Goal: Information Seeking & Learning: Learn about a topic

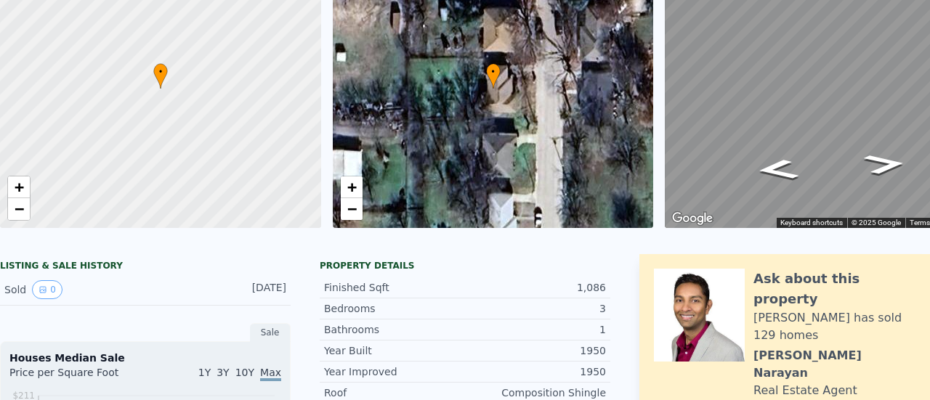
scroll to position [5, 0]
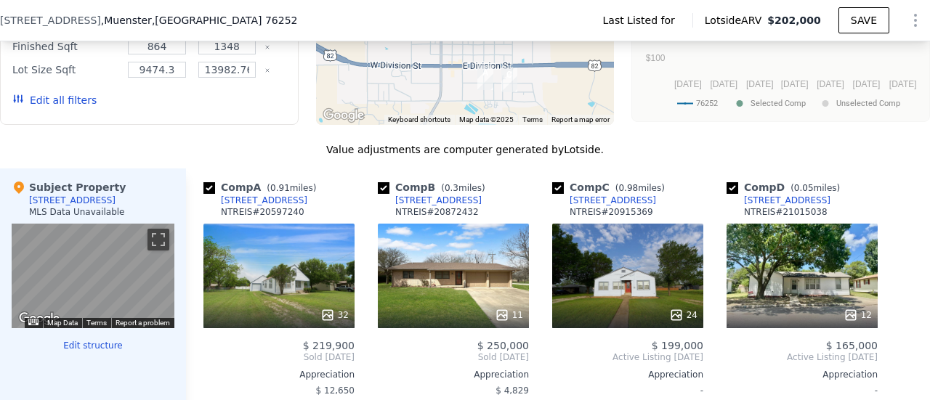
scroll to position [1162, 0]
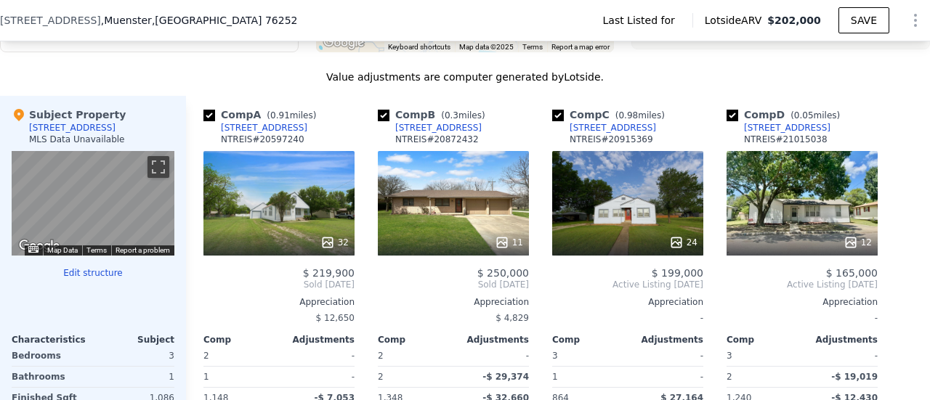
drag, startPoint x: 200, startPoint y: 246, endPoint x: 97, endPoint y: 277, distance: 107.5
click at [97, 277] on button "Edit structure" at bounding box center [93, 273] width 163 height 12
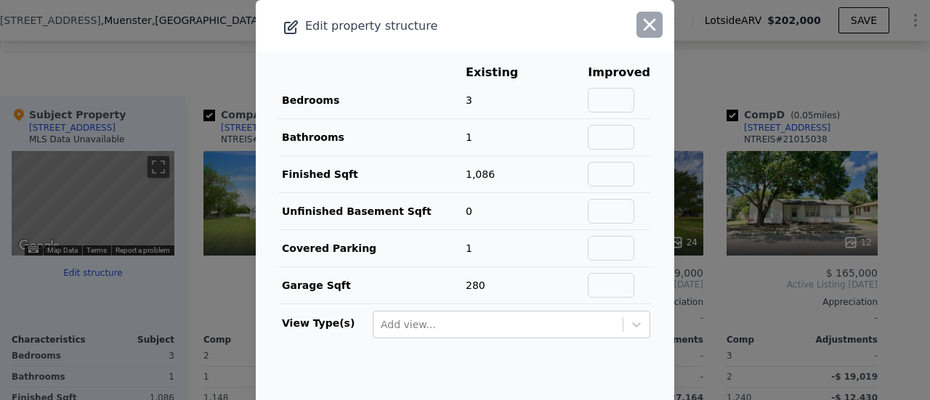
click at [643, 24] on icon "button" at bounding box center [649, 25] width 12 height 12
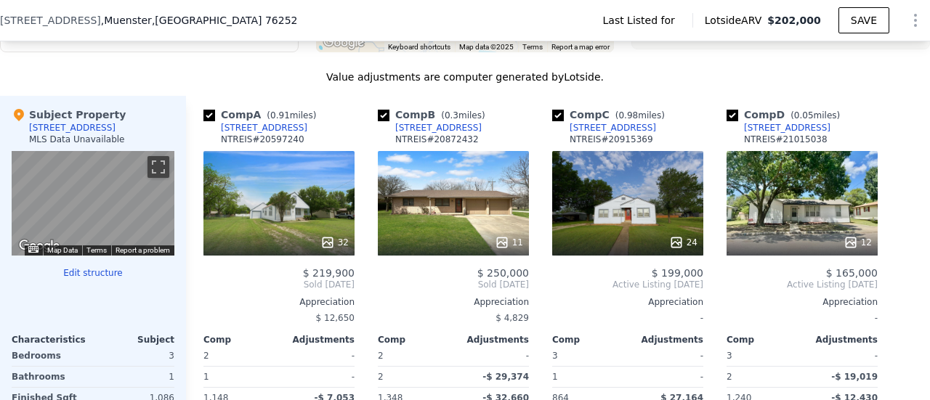
click at [344, 317] on span "$ 12,650" at bounding box center [335, 318] width 38 height 10
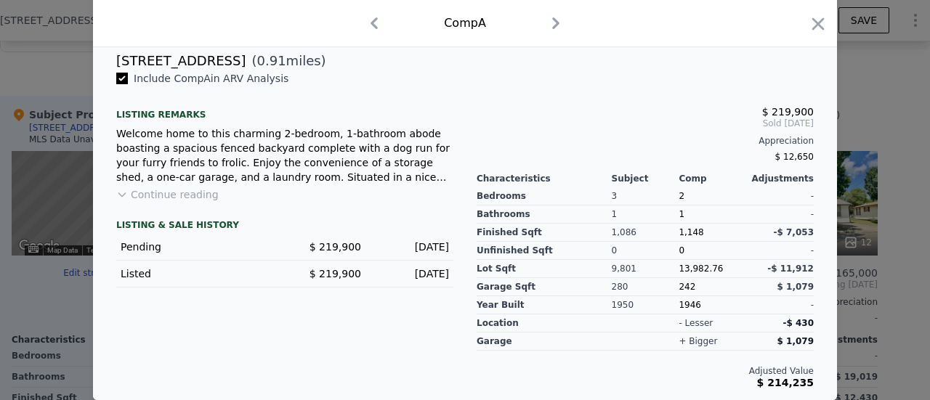
scroll to position [370, 0]
click at [816, 24] on icon "button" at bounding box center [818, 24] width 20 height 20
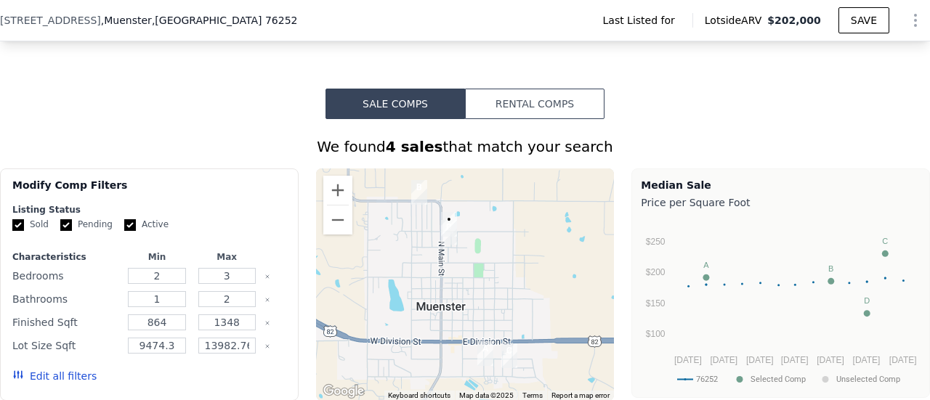
scroll to position [799, 0]
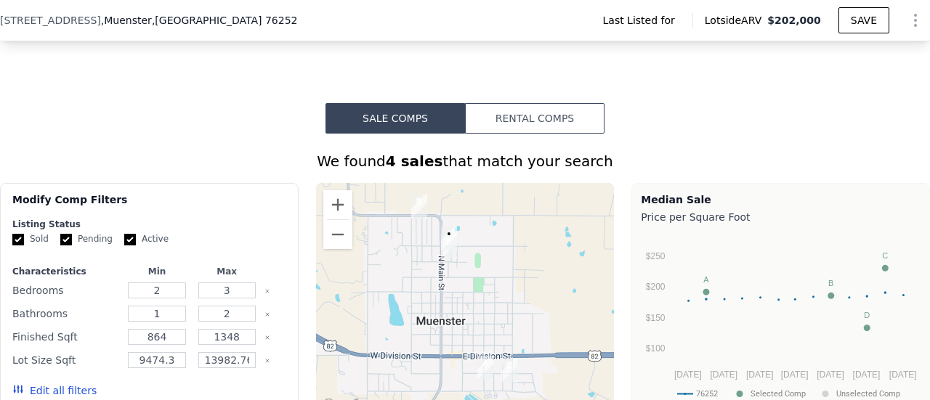
click at [536, 116] on button "Rental Comps" at bounding box center [534, 118] width 139 height 31
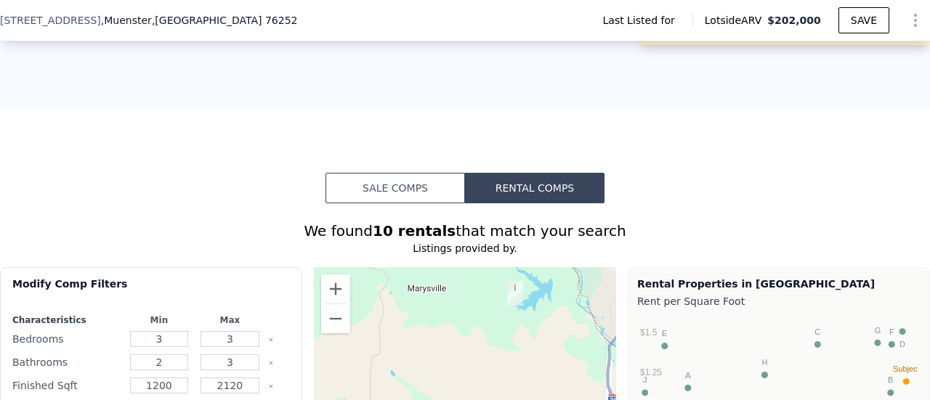
scroll to position [726, 0]
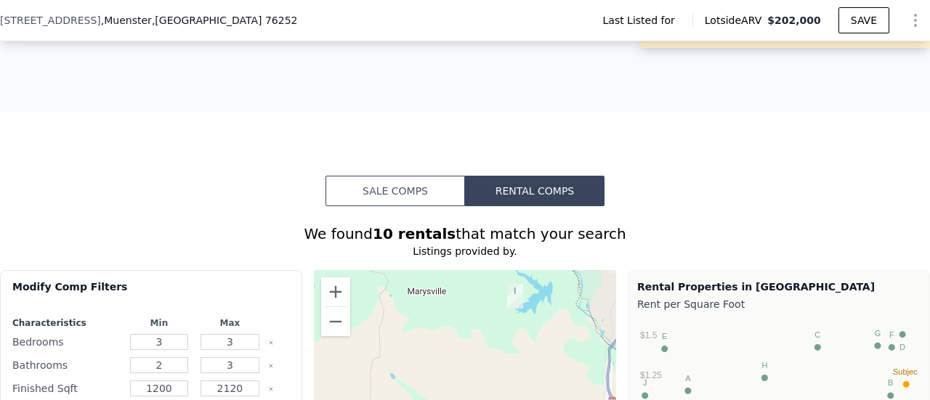
click at [370, 187] on button "Sale Comps" at bounding box center [394, 191] width 139 height 31
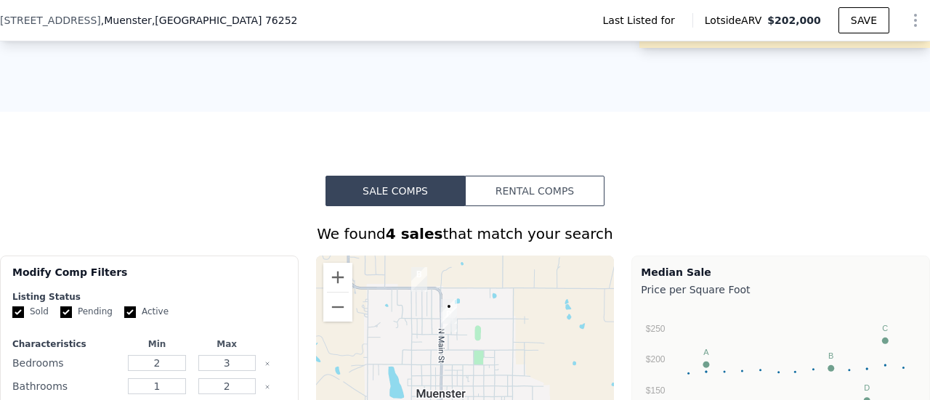
drag, startPoint x: 883, startPoint y: 0, endPoint x: 357, endPoint y: 94, distance: 534.2
